Goal: Find specific page/section: Find specific page/section

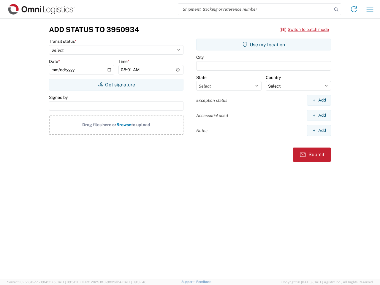
click at [255, 9] on input "search" at bounding box center [255, 9] width 154 height 11
click at [336, 9] on icon at bounding box center [335, 9] width 8 height 8
click at [353, 9] on icon at bounding box center [353, 8] width 9 height 9
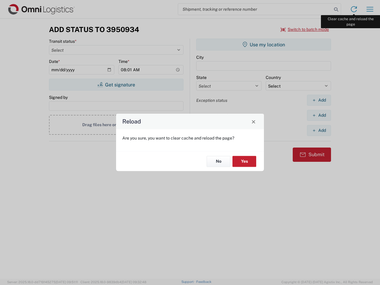
click at [369, 9] on div "Reload Are you sure, you want to clear cache and reload the page? No Yes" at bounding box center [190, 142] width 380 height 285
click at [305, 29] on div "Reload Are you sure, you want to clear cache and reload the page? No Yes" at bounding box center [190, 142] width 380 height 285
click at [116, 85] on div "Reload Are you sure, you want to clear cache and reload the page? No Yes" at bounding box center [190, 142] width 380 height 285
click at [263, 44] on div "Reload Are you sure, you want to clear cache and reload the page? No Yes" at bounding box center [190, 142] width 380 height 285
click at [318, 100] on div "Reload Are you sure, you want to clear cache and reload the page? No Yes" at bounding box center [190, 142] width 380 height 285
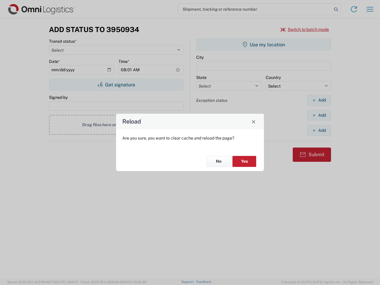
click at [318, 115] on div "Reload Are you sure, you want to clear cache and reload the page? No Yes" at bounding box center [190, 142] width 380 height 285
click at [318, 130] on div "Reload Are you sure, you want to clear cache and reload the page? No Yes" at bounding box center [190, 142] width 380 height 285
